Goal: Task Accomplishment & Management: Use online tool/utility

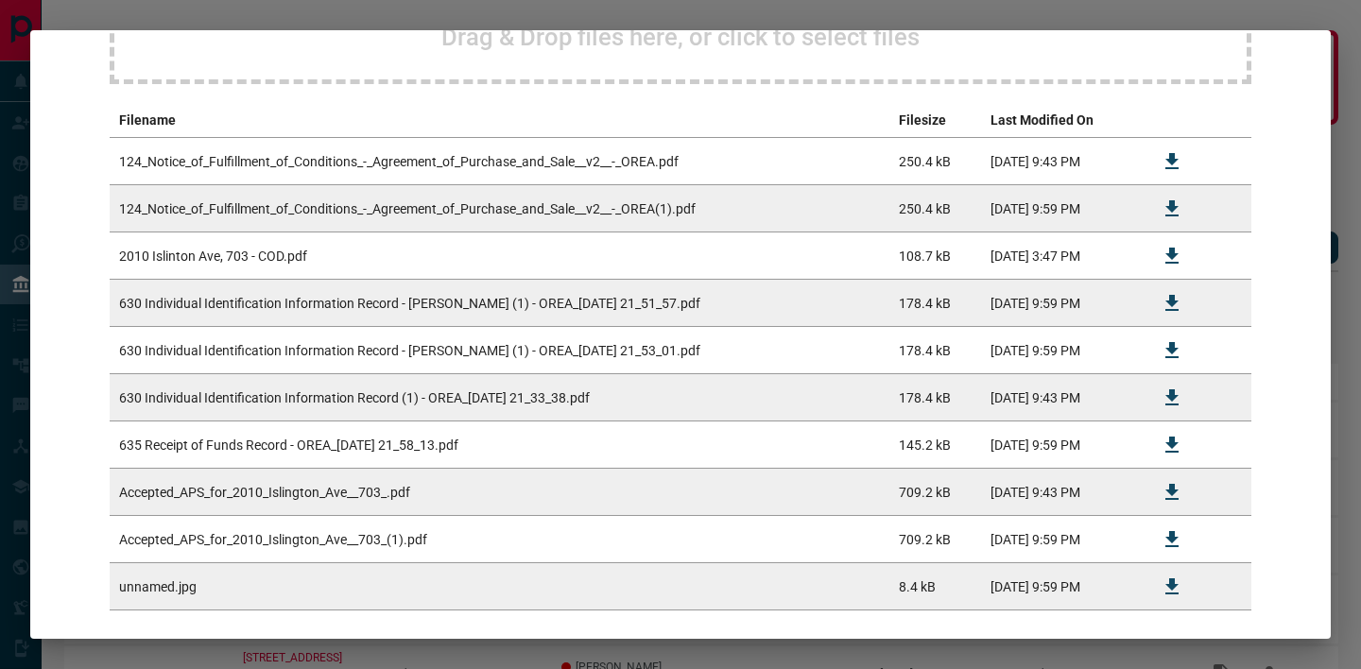
scroll to position [315, 0]
click at [1178, 588] on icon "Download" at bounding box center [1172, 585] width 23 height 23
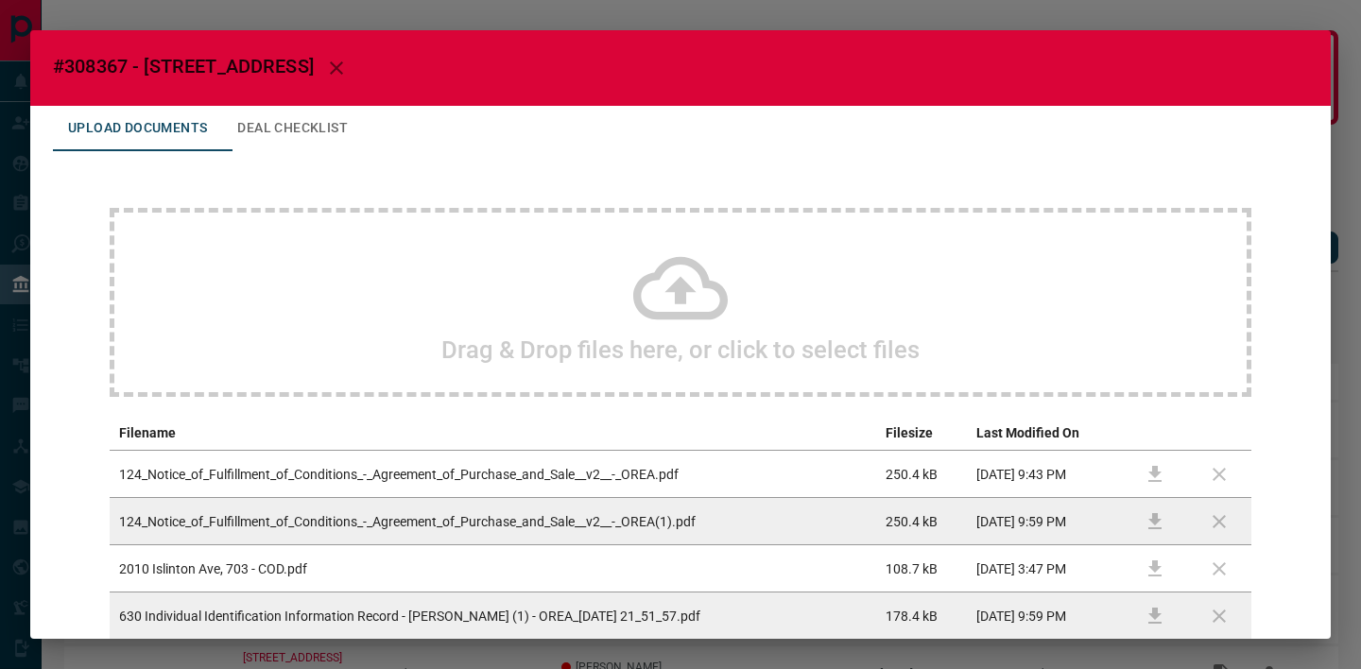
scroll to position [407, 0]
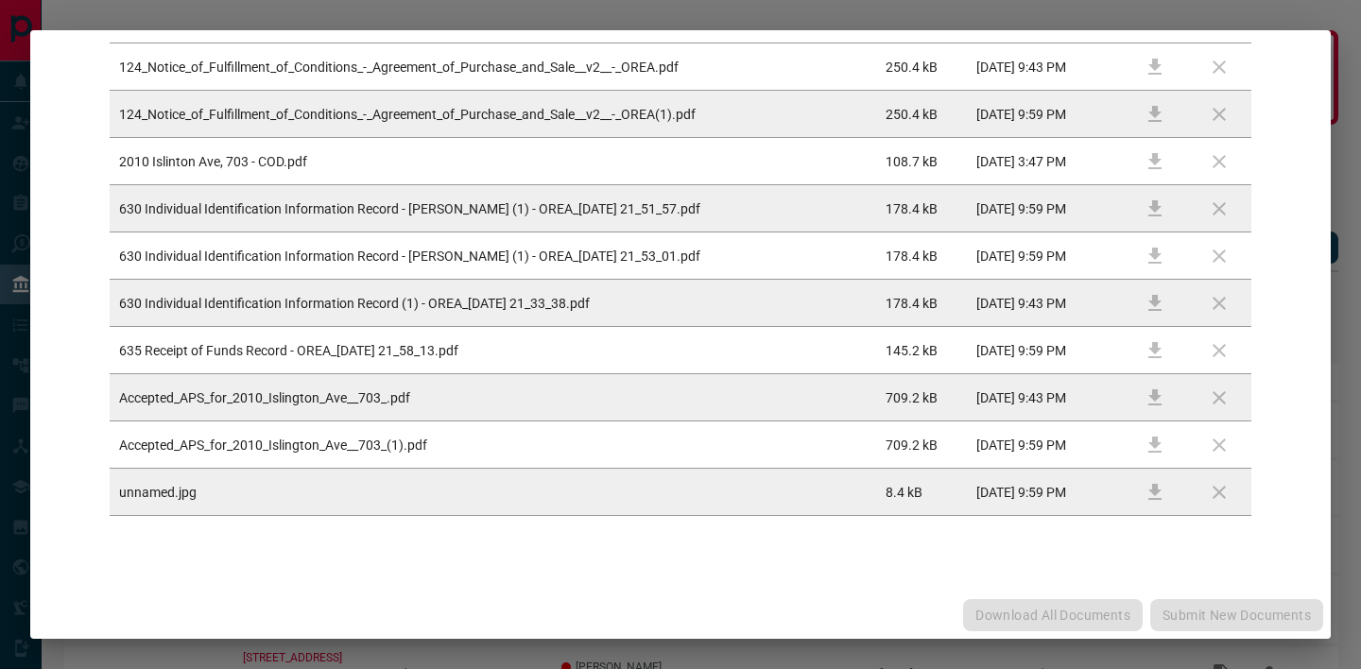
click at [1142, 488] on td at bounding box center [1155, 492] width 64 height 47
click at [1029, 548] on div "Drag & Drop files here, or click to select files Filename Filesize Last Modifie…" at bounding box center [680, 158] width 1255 height 829
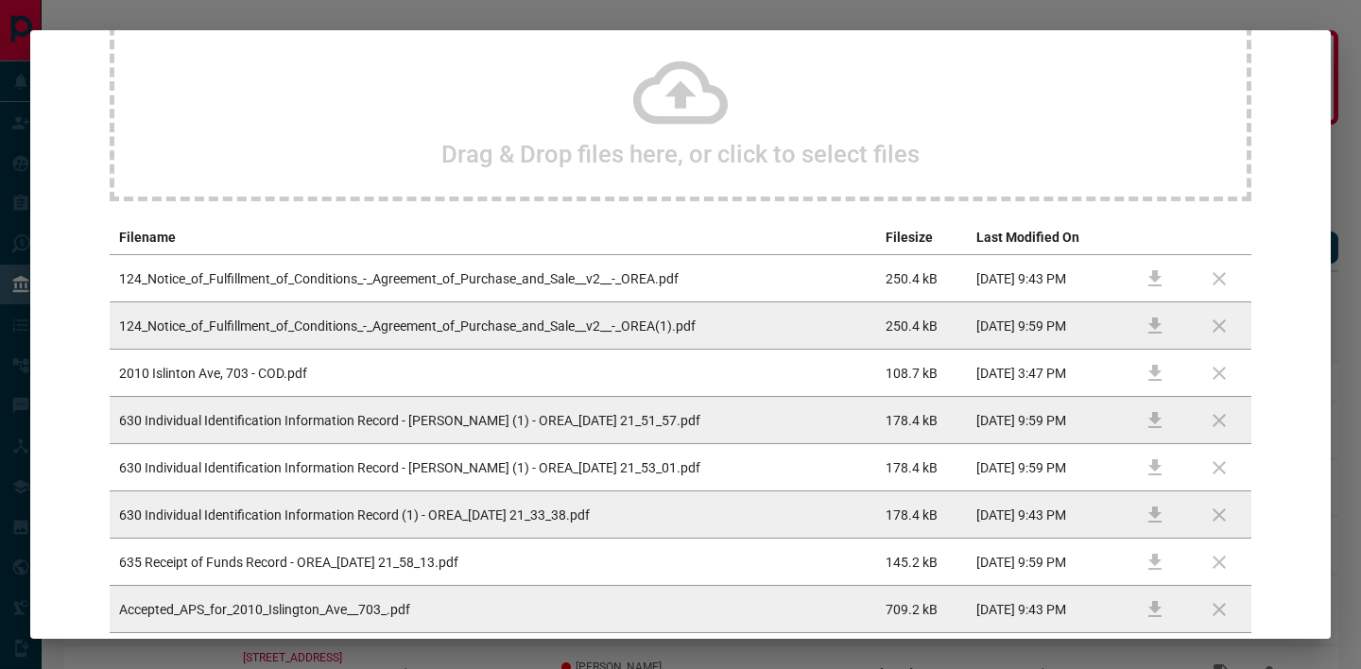
scroll to position [0, 0]
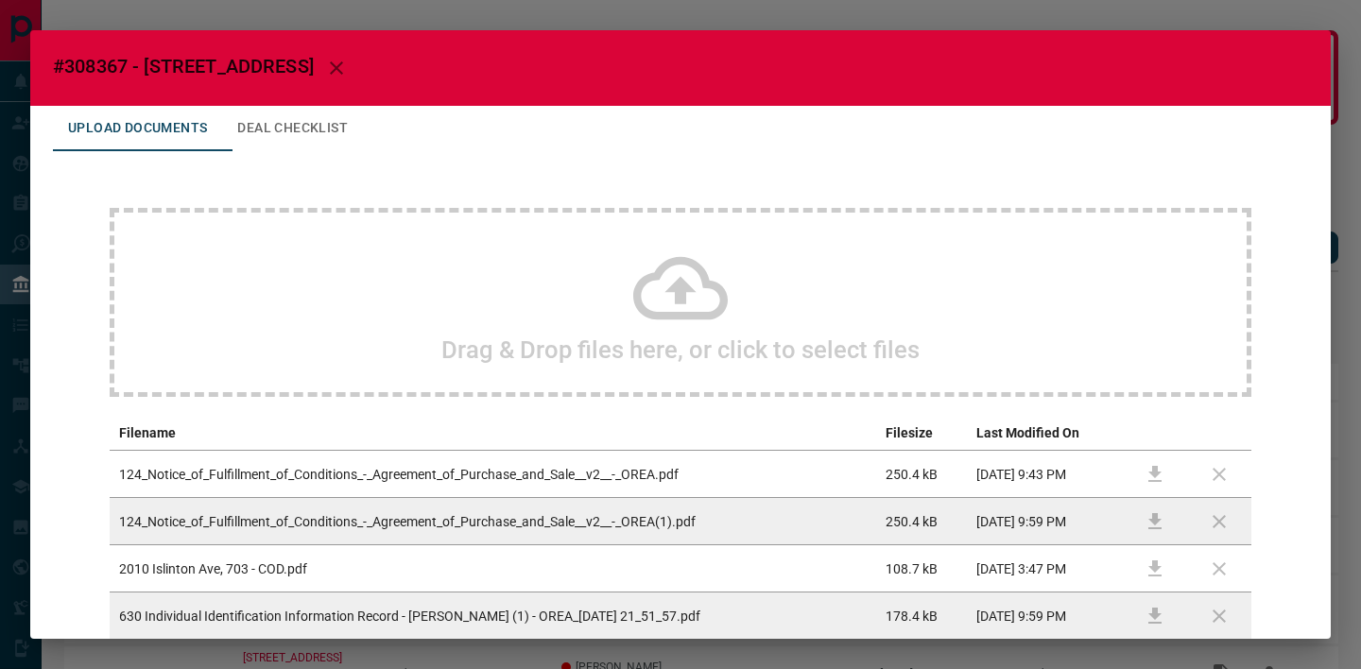
click at [779, 108] on div "Upload Documents Deal Checklist" at bounding box center [680, 128] width 1255 height 45
click at [782, 41] on h2 "#308367 - 2010 Islington Ave,703" at bounding box center [680, 68] width 1301 height 76
click at [784, 14] on div "#308367 - 2010 Islington Ave,703 Upload Documents Deal Checklist Drag & Drop fi…" at bounding box center [680, 334] width 1361 height 669
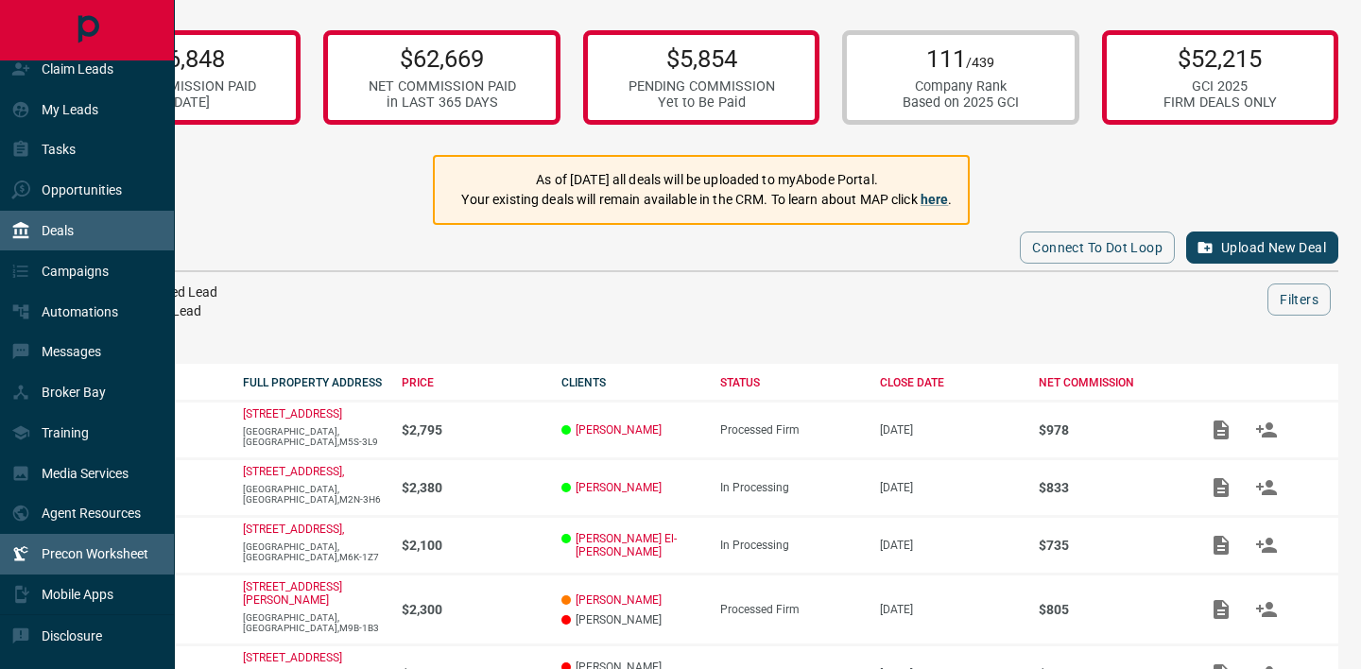
scroll to position [81, 0]
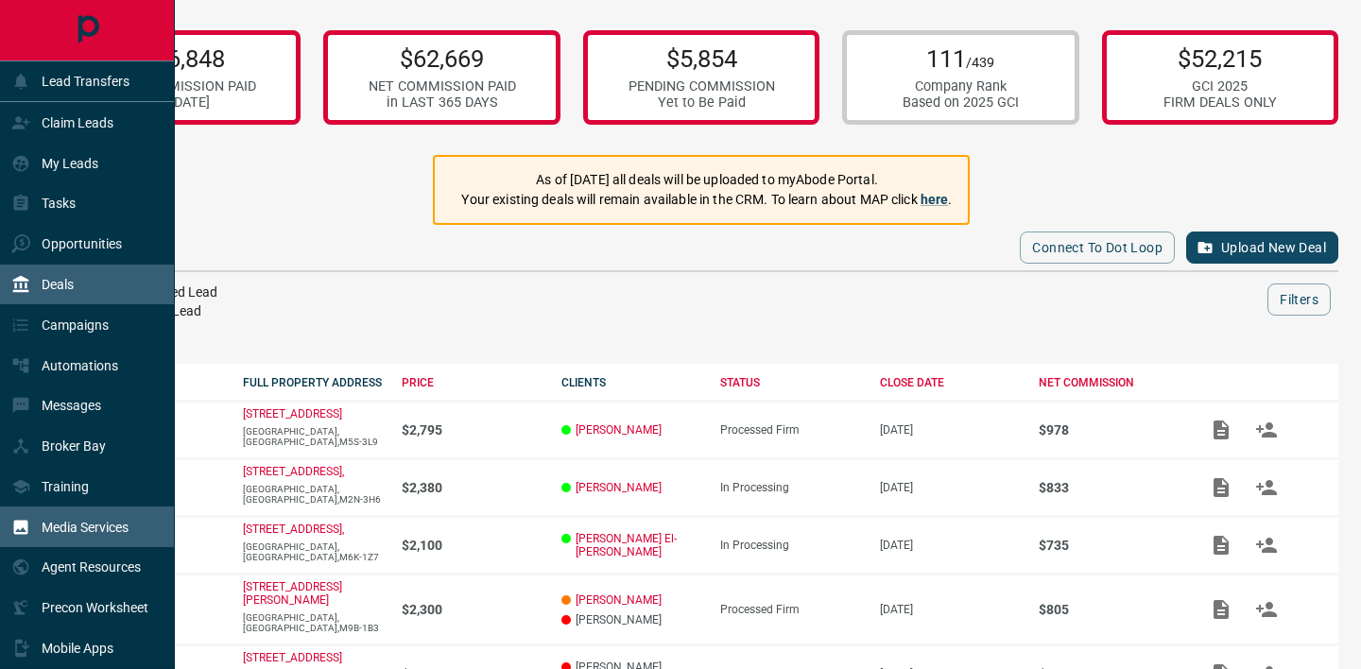
scroll to position [81, 0]
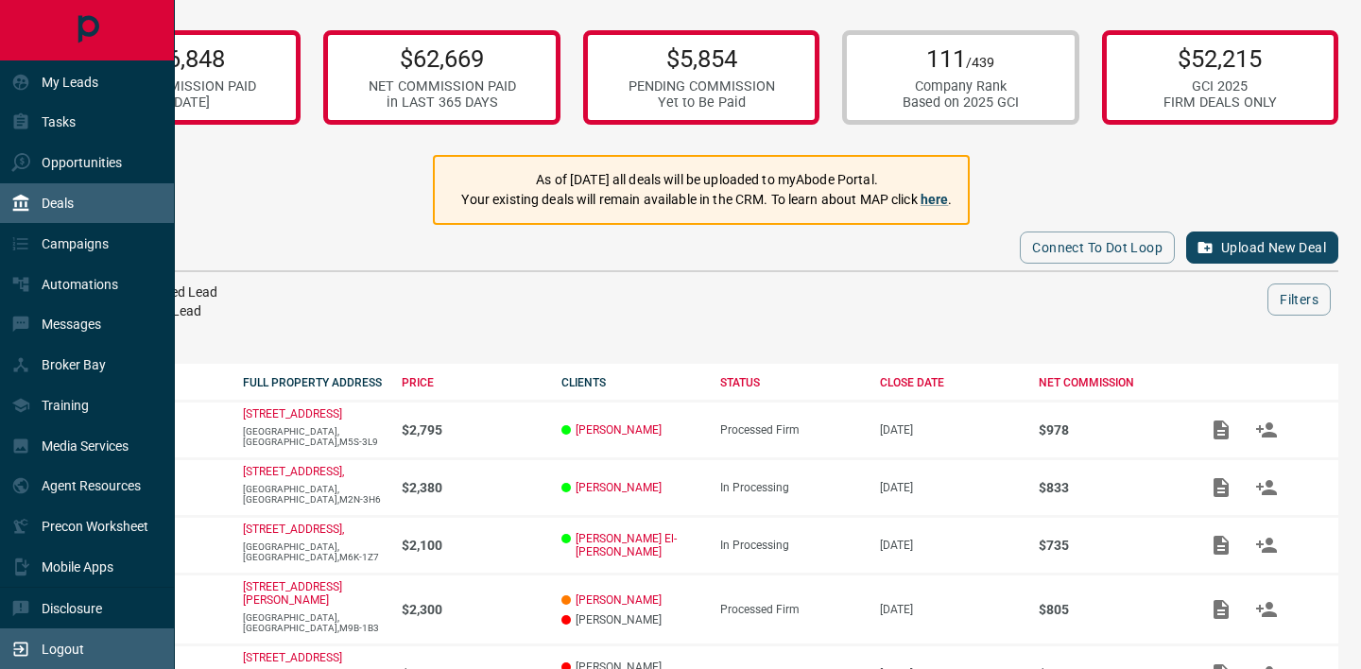
click at [112, 644] on div "Logout" at bounding box center [87, 649] width 175 height 41
